Goal: Find contact information: Find contact information

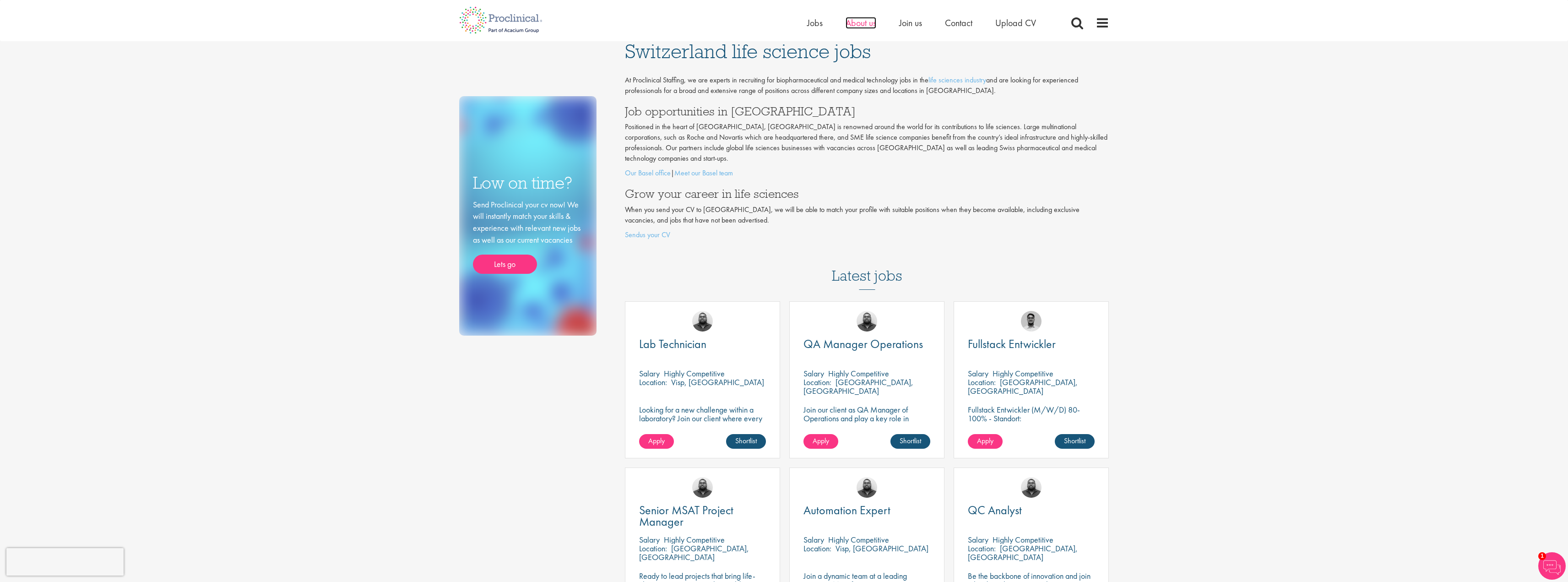
click at [861, 27] on span "About us" at bounding box center [861, 23] width 31 height 12
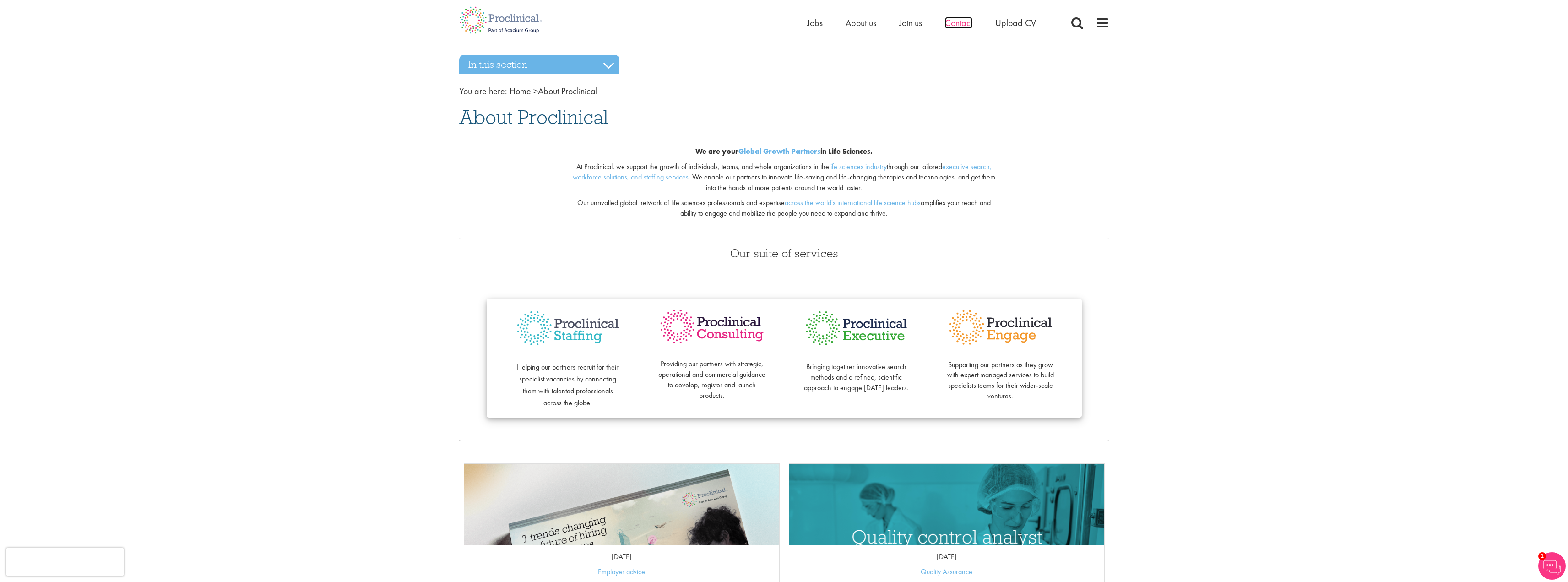
click at [960, 26] on span "Contact" at bounding box center [958, 23] width 27 height 12
